Goal: Information Seeking & Learning: Learn about a topic

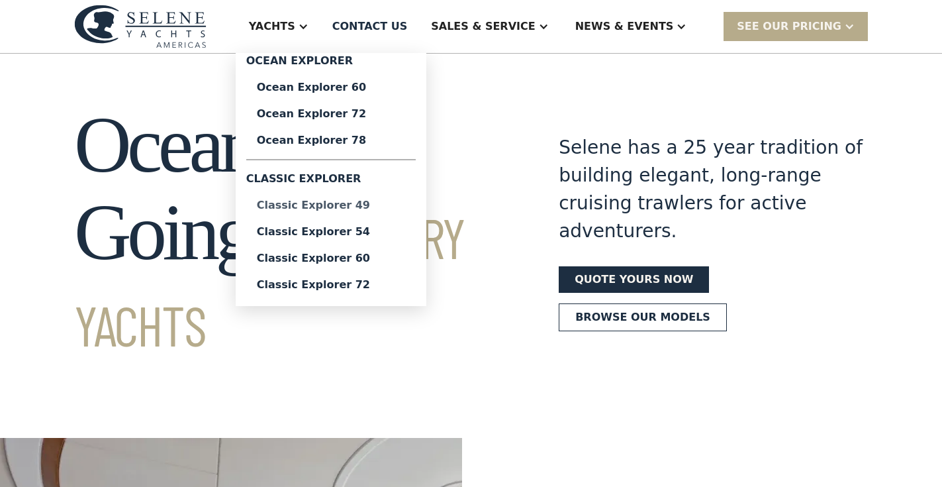
click at [327, 204] on div "Classic Explorer 49" at bounding box center [331, 205] width 148 height 11
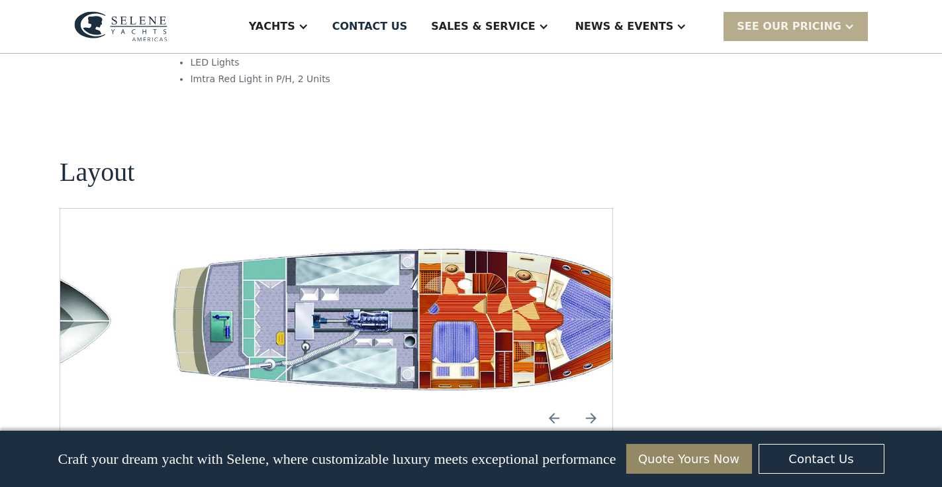
scroll to position [2462, 0]
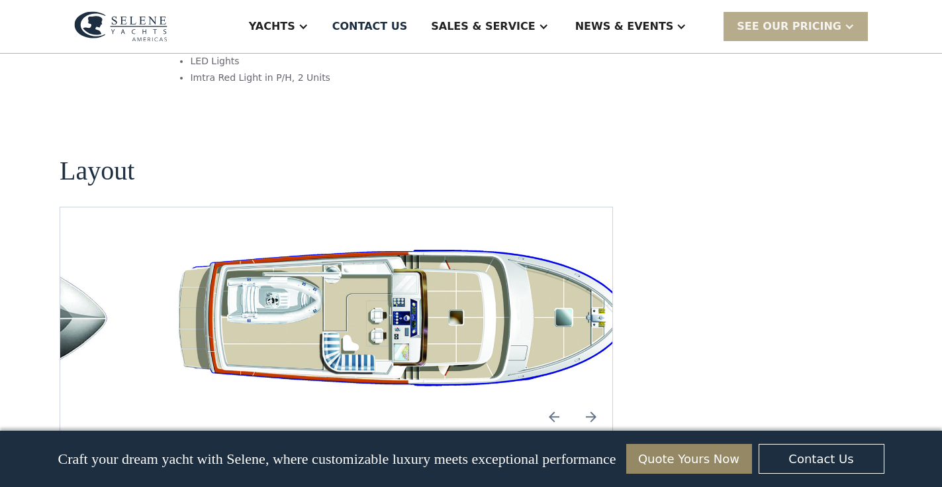
click at [409, 279] on div "No items found." at bounding box center [336, 320] width 531 height 162
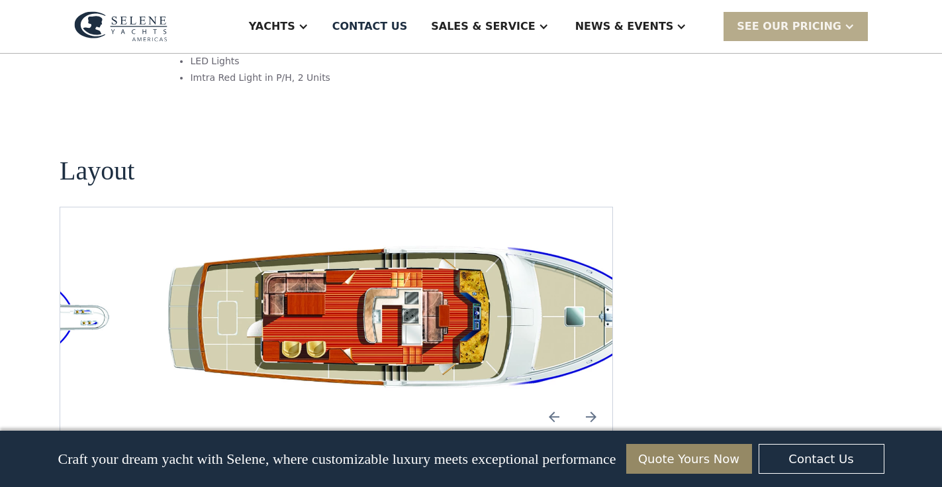
click at [409, 279] on img "open lightbox" at bounding box center [421, 320] width 531 height 162
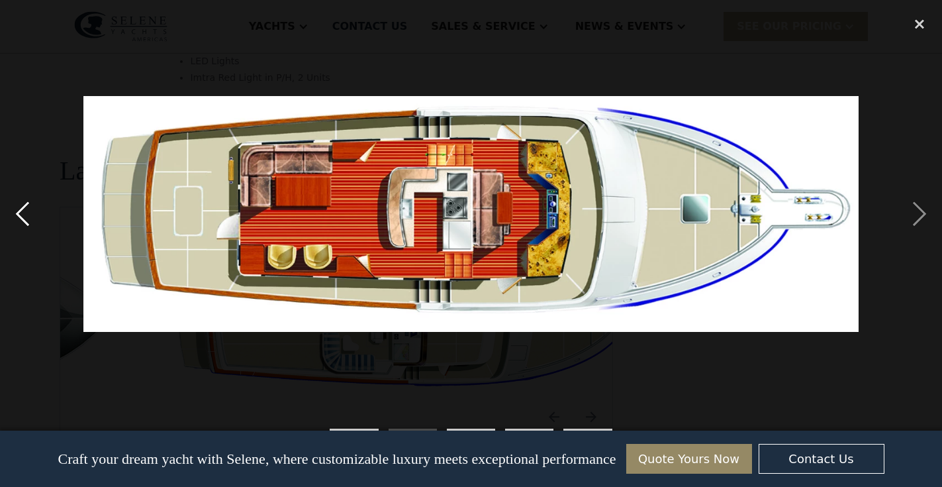
click at [23, 208] on div "previous image" at bounding box center [22, 214] width 45 height 409
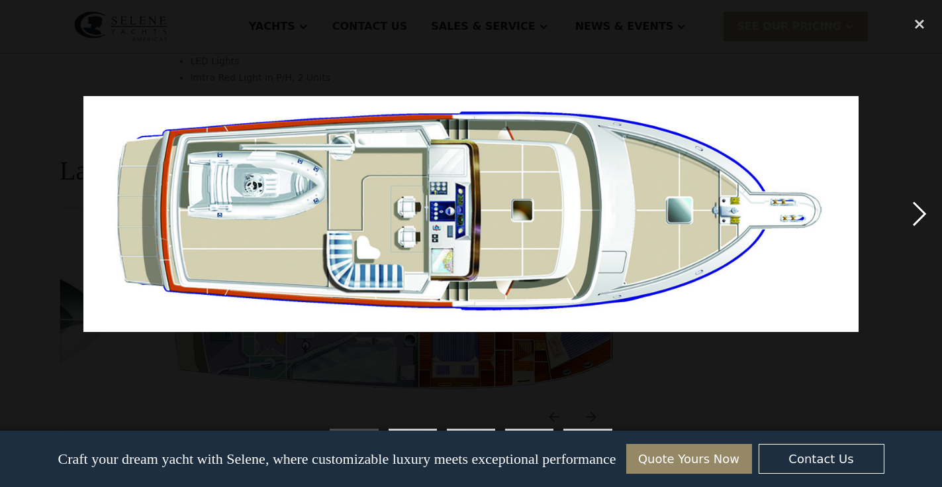
click at [926, 212] on div "next image" at bounding box center [919, 214] width 45 height 409
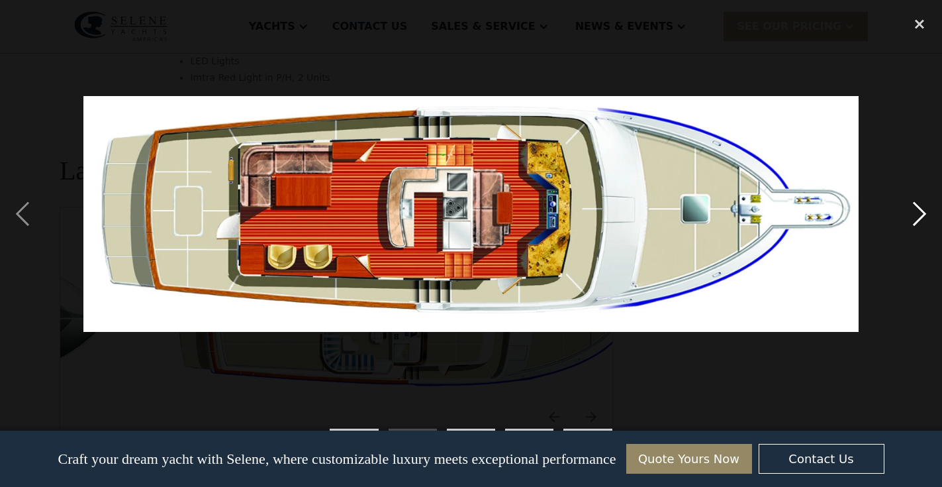
click at [926, 212] on div "next image" at bounding box center [919, 214] width 45 height 409
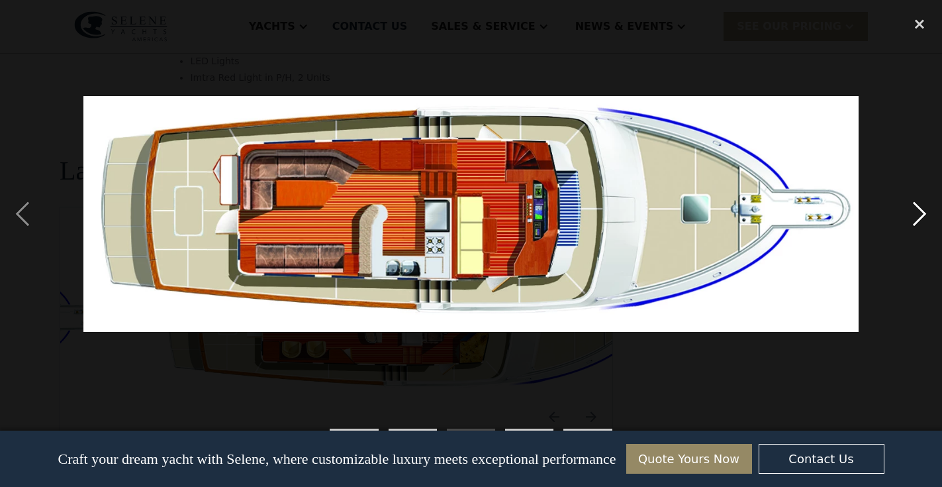
click at [913, 218] on div "next image" at bounding box center [919, 214] width 45 height 409
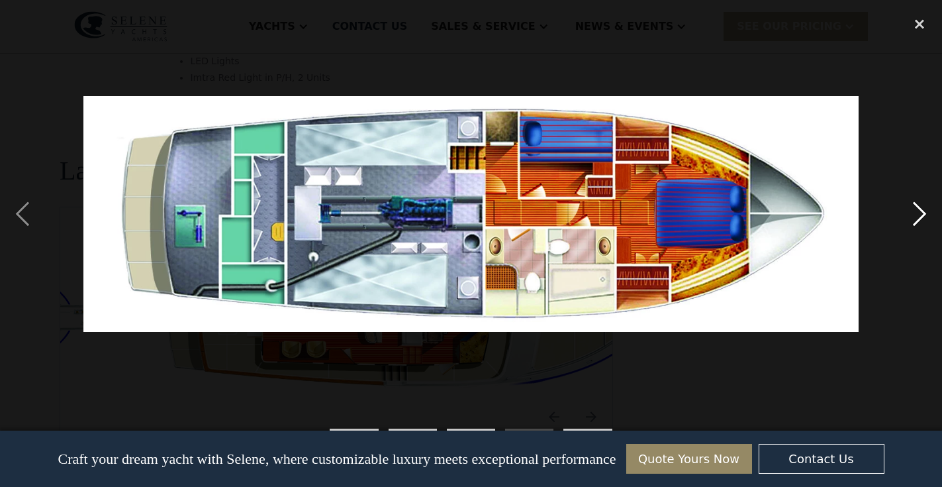
click at [915, 216] on div "next image" at bounding box center [919, 214] width 45 height 409
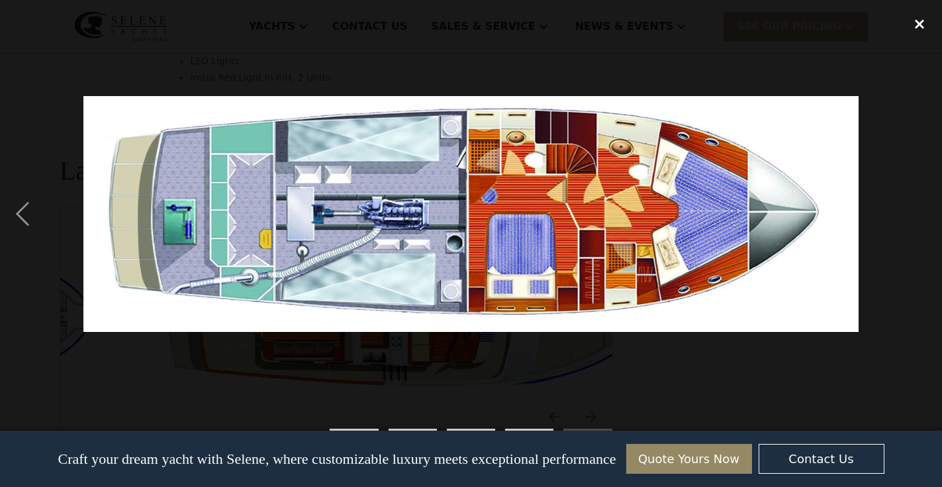
click at [921, 21] on div "close lightbox" at bounding box center [919, 24] width 45 height 29
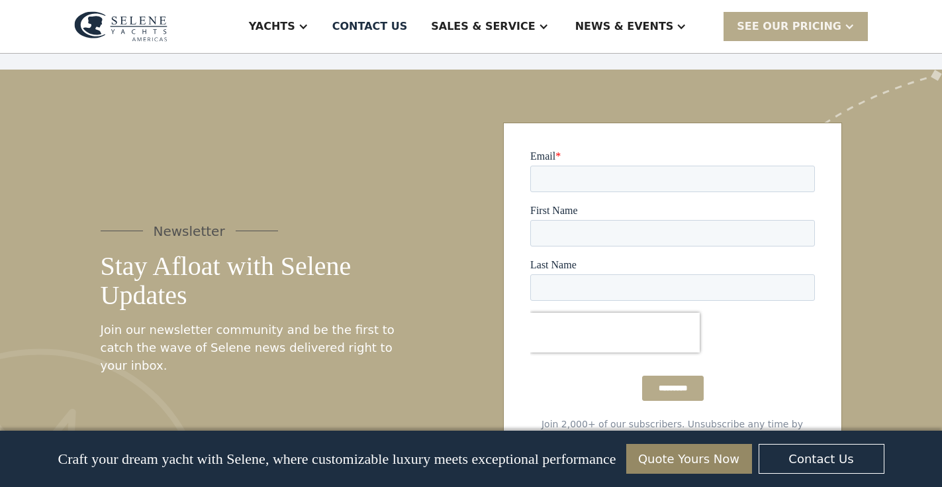
scroll to position [3448, 0]
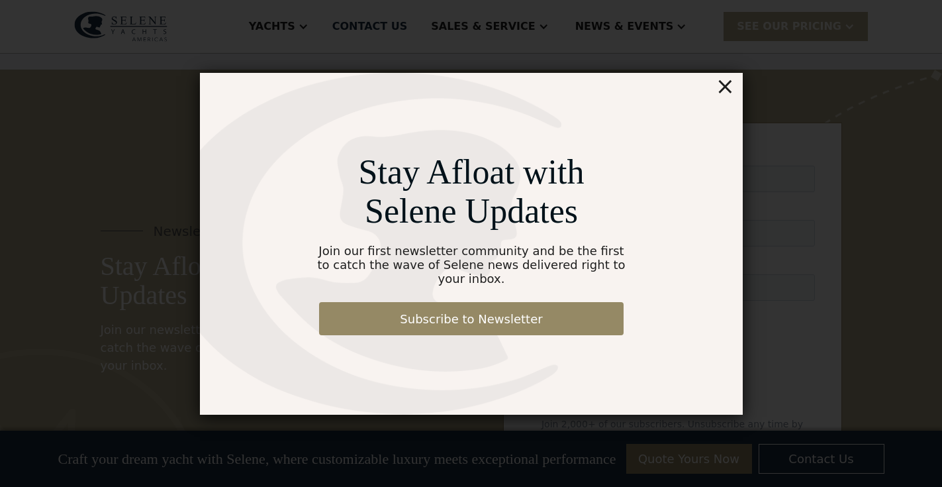
click at [733, 87] on div "×" at bounding box center [724, 86] width 19 height 26
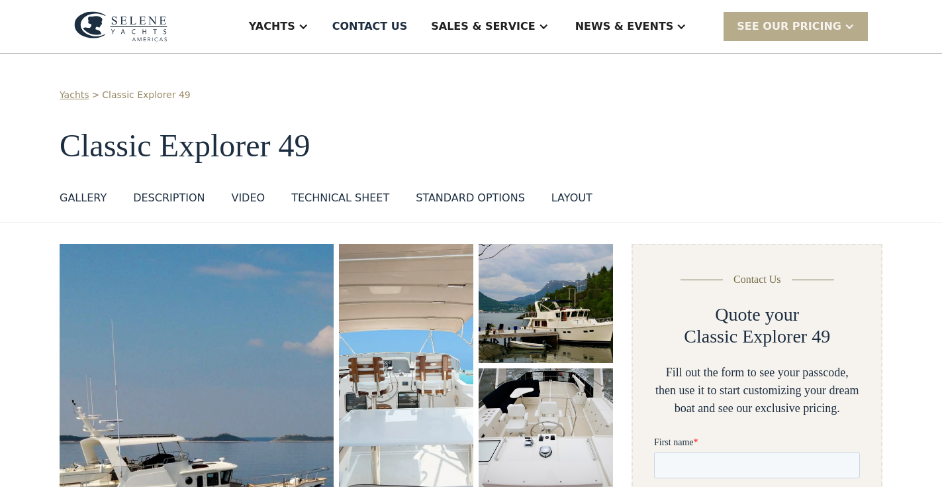
scroll to position [0, 0]
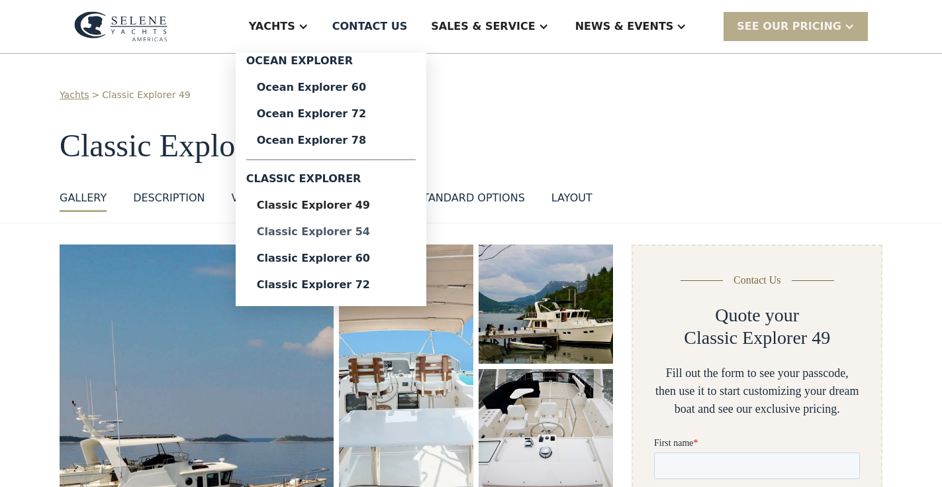
click at [368, 234] on div "Classic Explorer 54" at bounding box center [331, 231] width 148 height 11
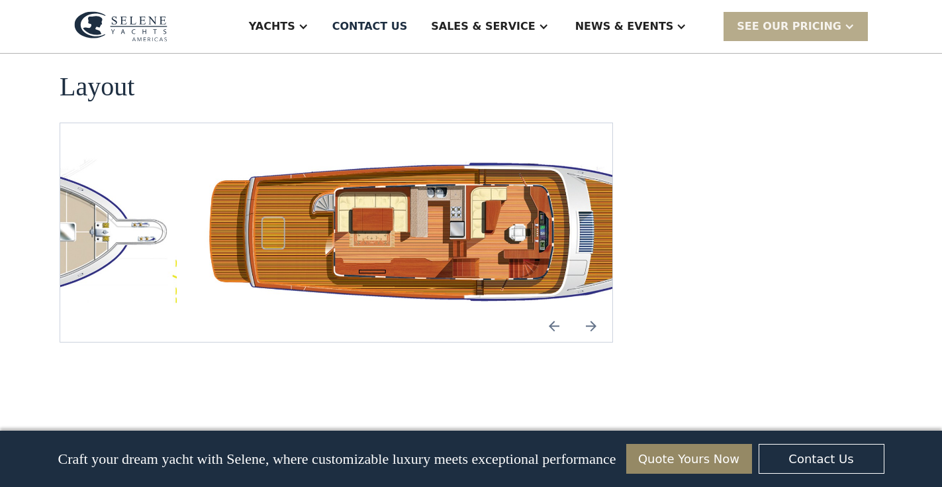
scroll to position [2392, 0]
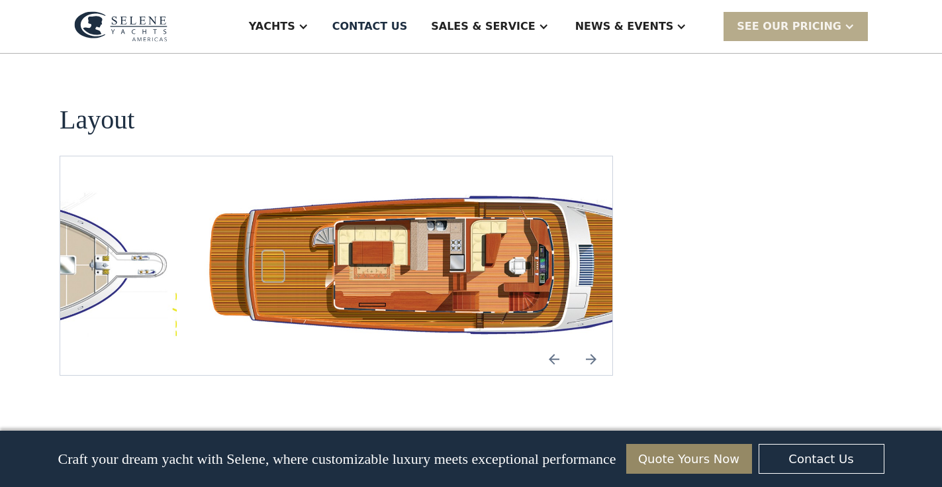
click at [354, 206] on img "open lightbox" at bounding box center [463, 265] width 531 height 155
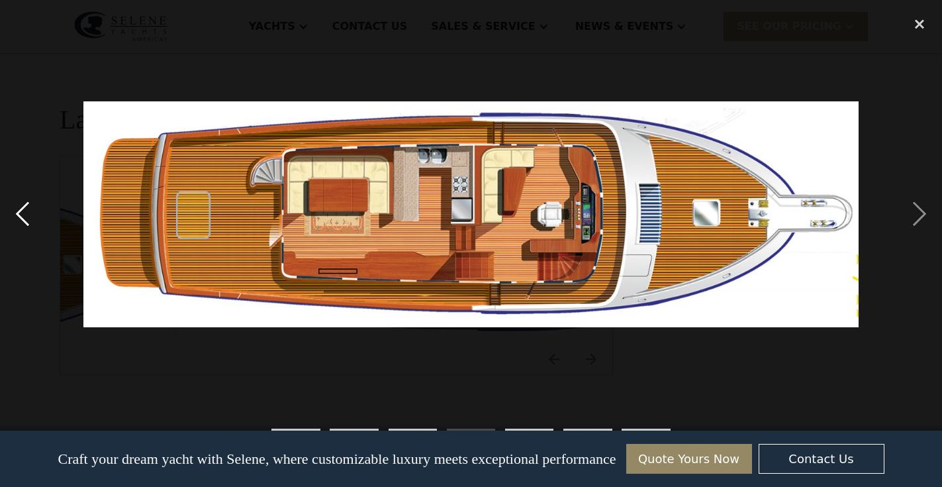
click at [23, 223] on div "previous image" at bounding box center [22, 214] width 45 height 409
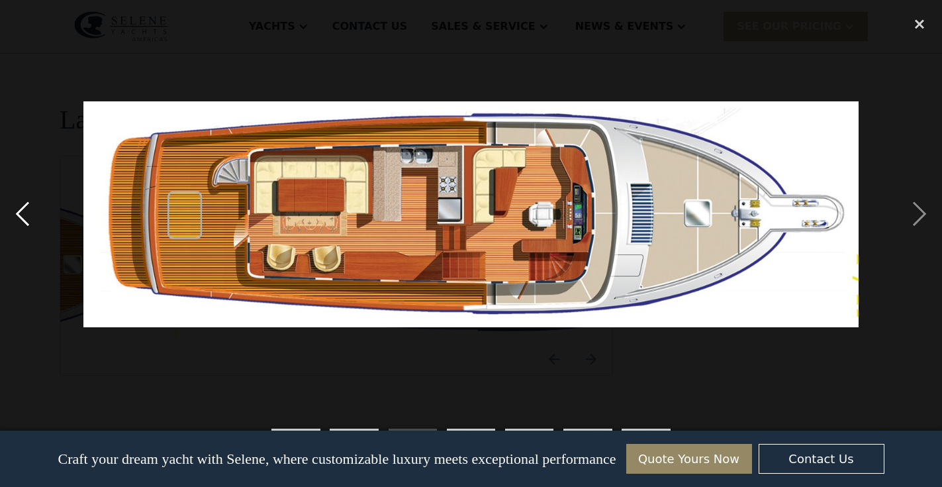
click at [23, 223] on div "previous image" at bounding box center [22, 214] width 45 height 409
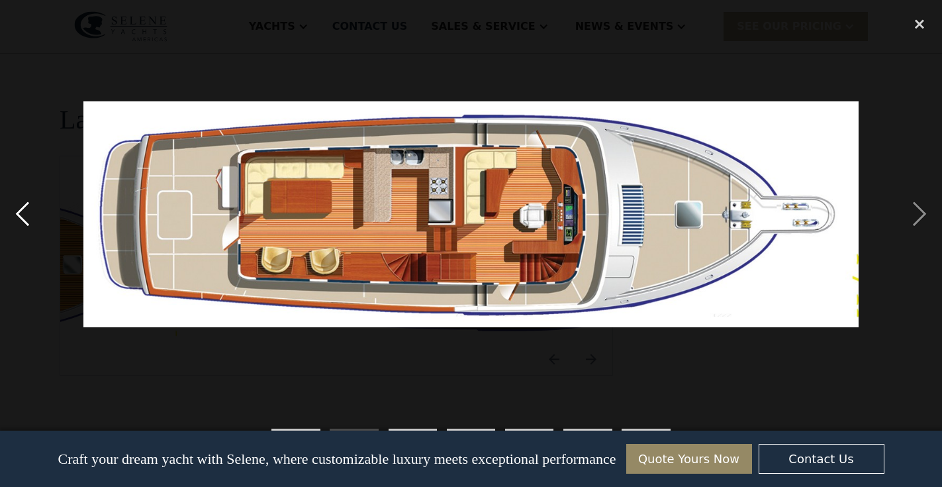
click at [22, 223] on div "previous image" at bounding box center [22, 214] width 45 height 409
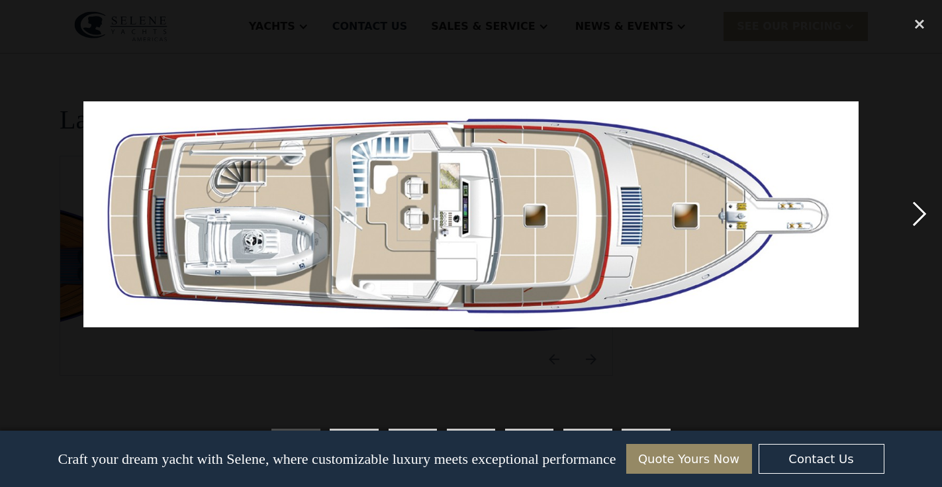
click at [919, 213] on div "next image" at bounding box center [919, 214] width 45 height 409
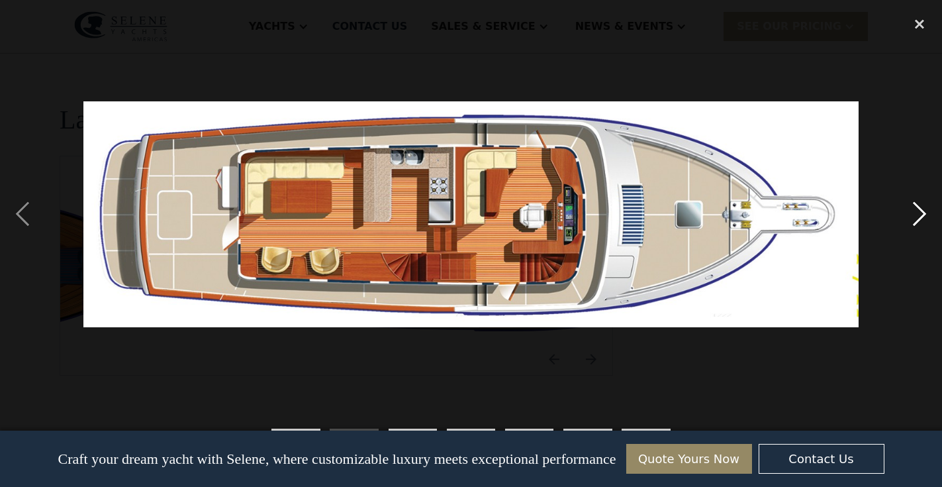
click at [919, 213] on div "next image" at bounding box center [919, 214] width 45 height 409
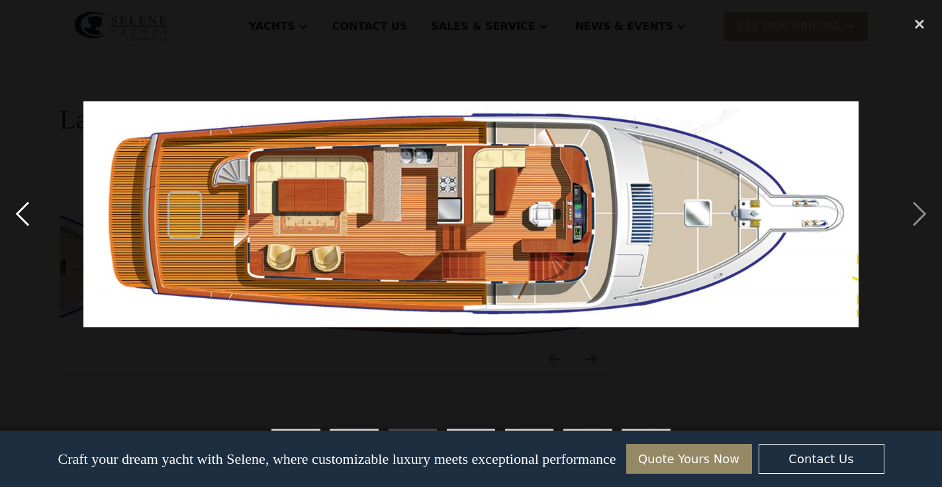
click at [16, 218] on div "previous image" at bounding box center [22, 214] width 45 height 409
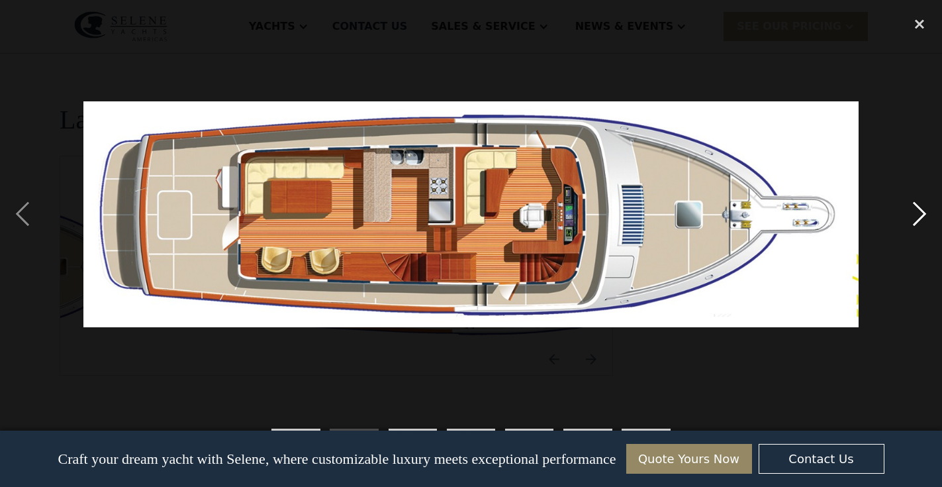
click at [939, 219] on div "next image" at bounding box center [919, 214] width 45 height 409
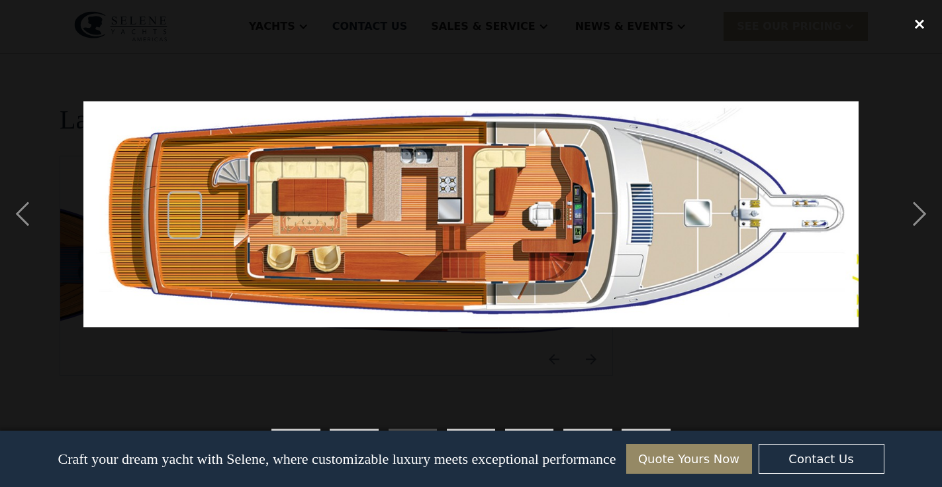
click at [919, 24] on div "close lightbox" at bounding box center [919, 24] width 45 height 29
